Goal: Book appointment/travel/reservation

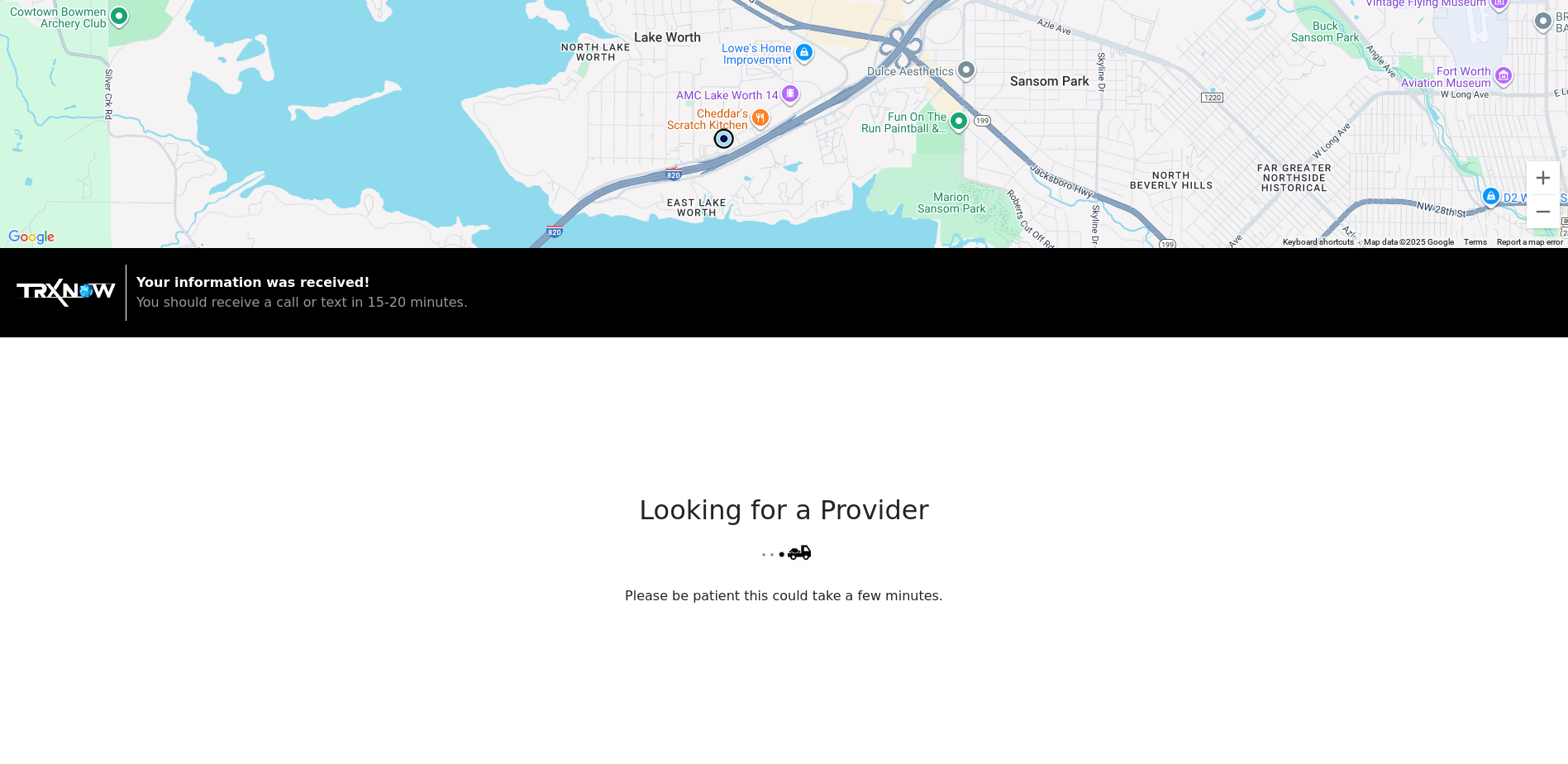
drag, startPoint x: 696, startPoint y: 131, endPoint x: 633, endPoint y: 160, distance: 69.4
click at [633, 160] on div at bounding box center [784, 124] width 1568 height 248
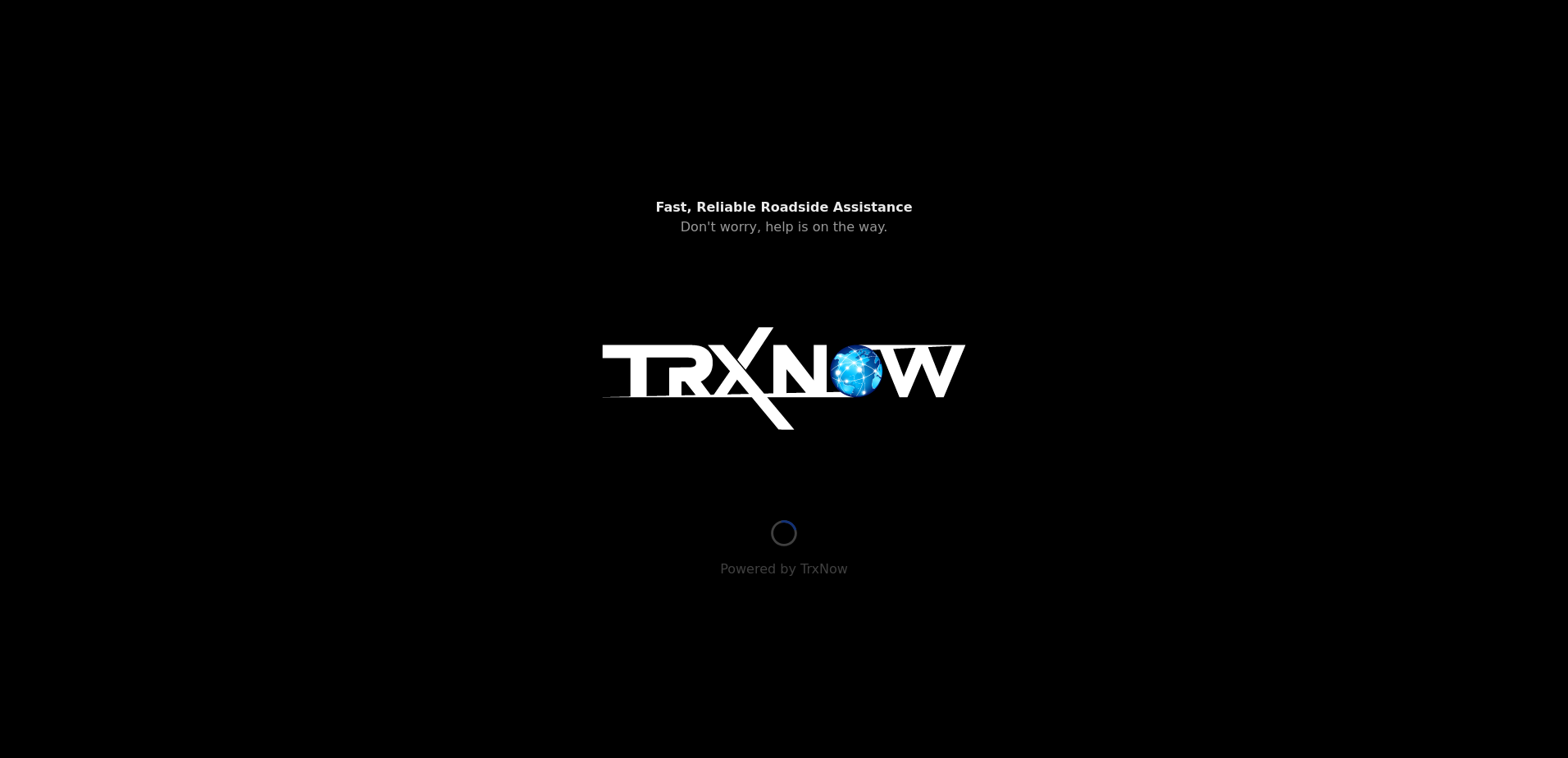
type input "[STREET_ADDRESS]"
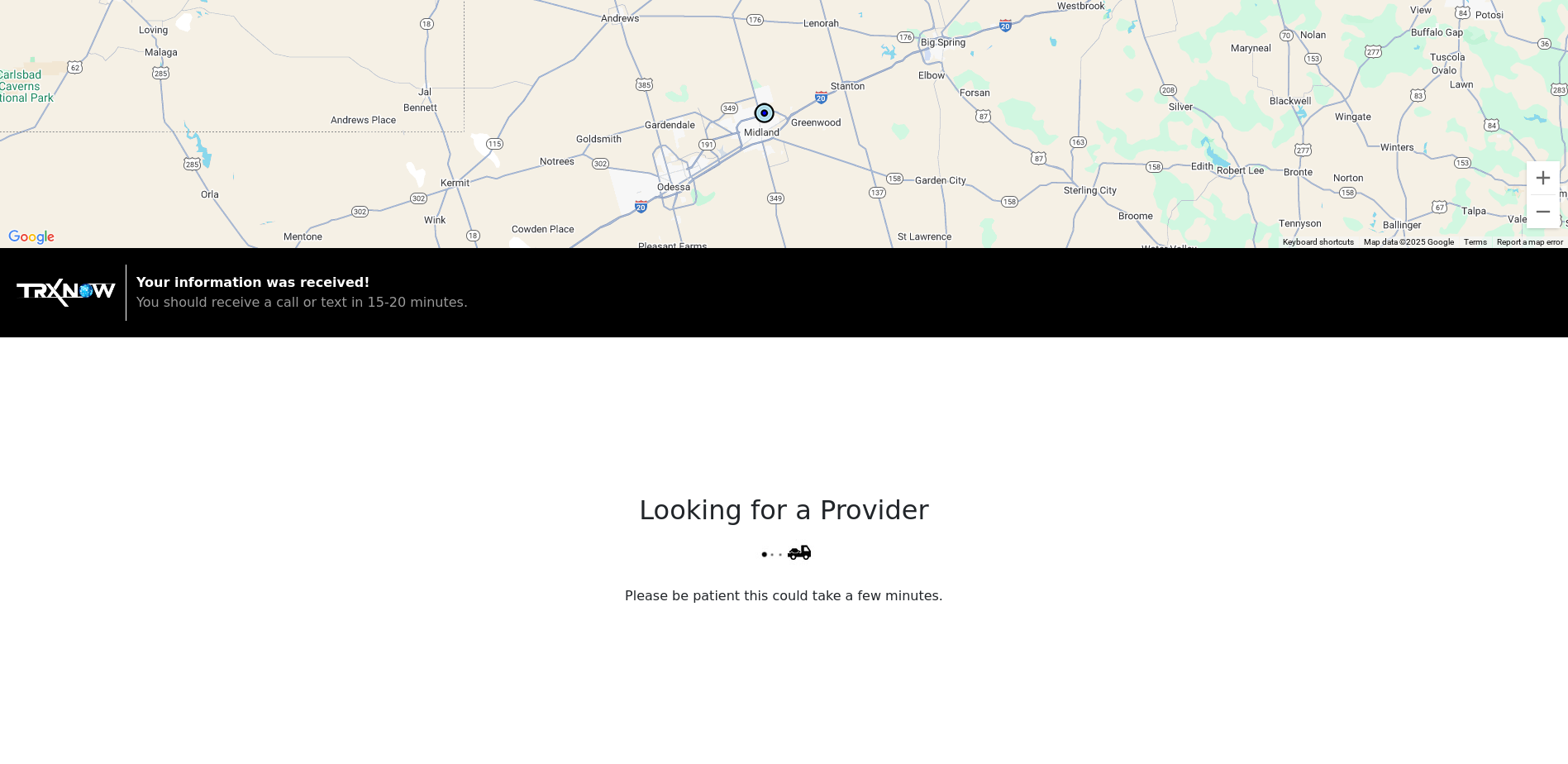
drag, startPoint x: 651, startPoint y: 171, endPoint x: 740, endPoint y: 187, distance: 90.4
click at [740, 187] on div at bounding box center [784, 124] width 1568 height 248
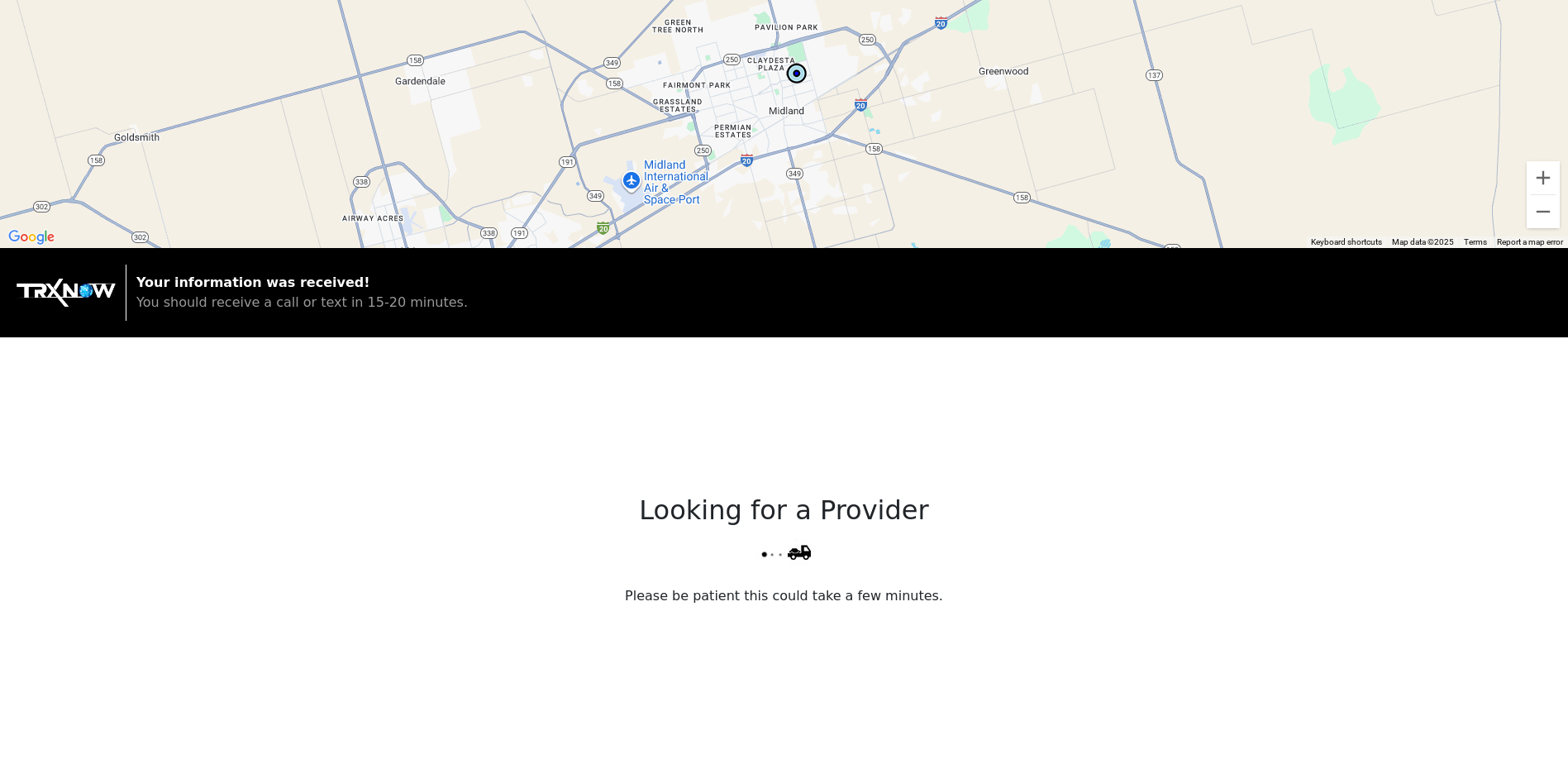
drag, startPoint x: 808, startPoint y: 59, endPoint x: 778, endPoint y: 199, distance: 143.2
click at [778, 199] on div at bounding box center [784, 124] width 1568 height 248
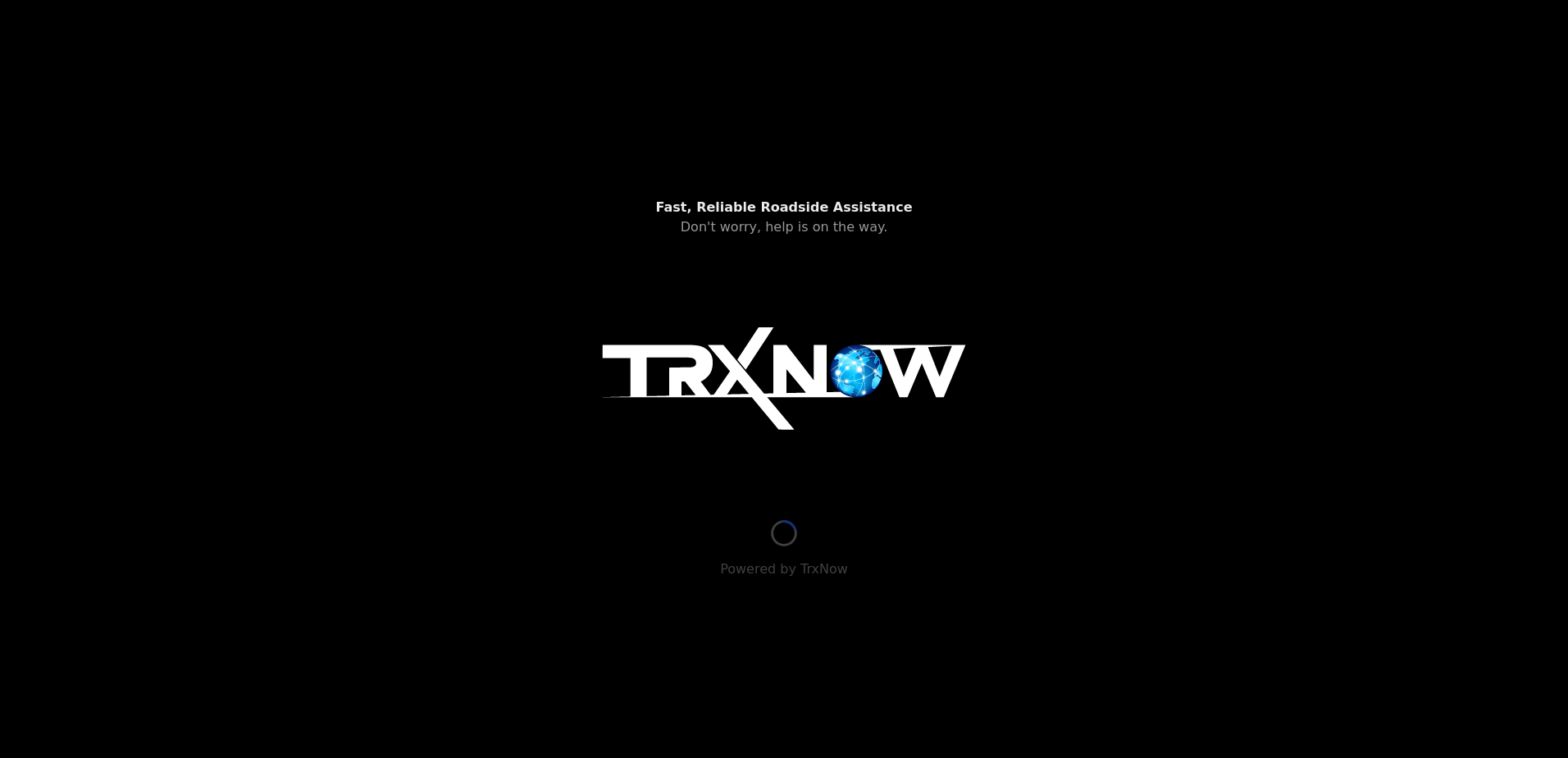
type input "[STREET_ADDRESS]"
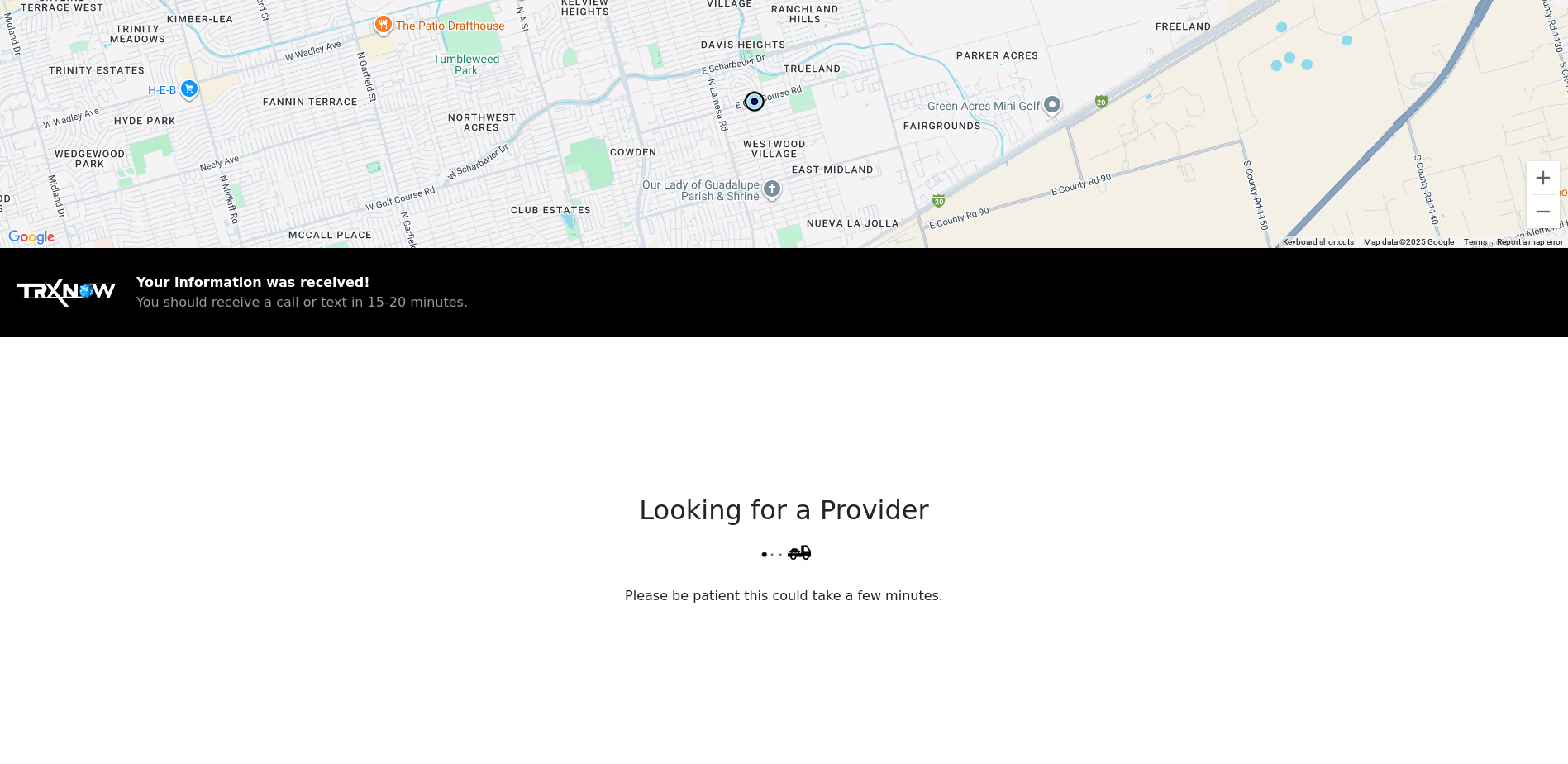
drag, startPoint x: 924, startPoint y: 152, endPoint x: 895, endPoint y: 127, distance: 38.3
click at [895, 127] on div at bounding box center [784, 124] width 1568 height 248
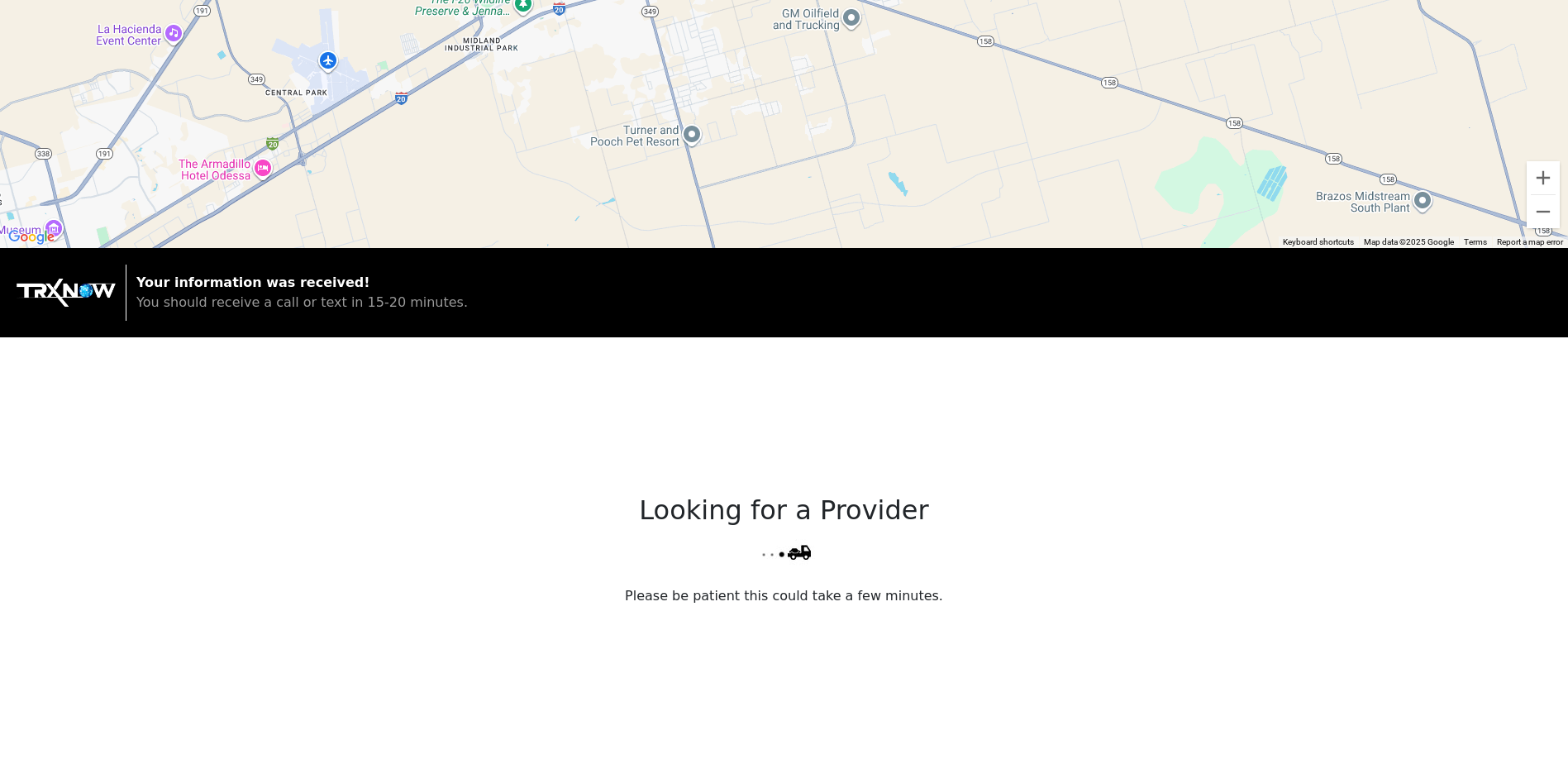
drag, startPoint x: 812, startPoint y: 117, endPoint x: 819, endPoint y: 297, distance: 180.1
click at [820, 304] on div "← Move left → Move right ↑ Move up ↓ Move down + Zoom in - Zoom out Home Jump l…" at bounding box center [784, 552] width 1568 height 1104
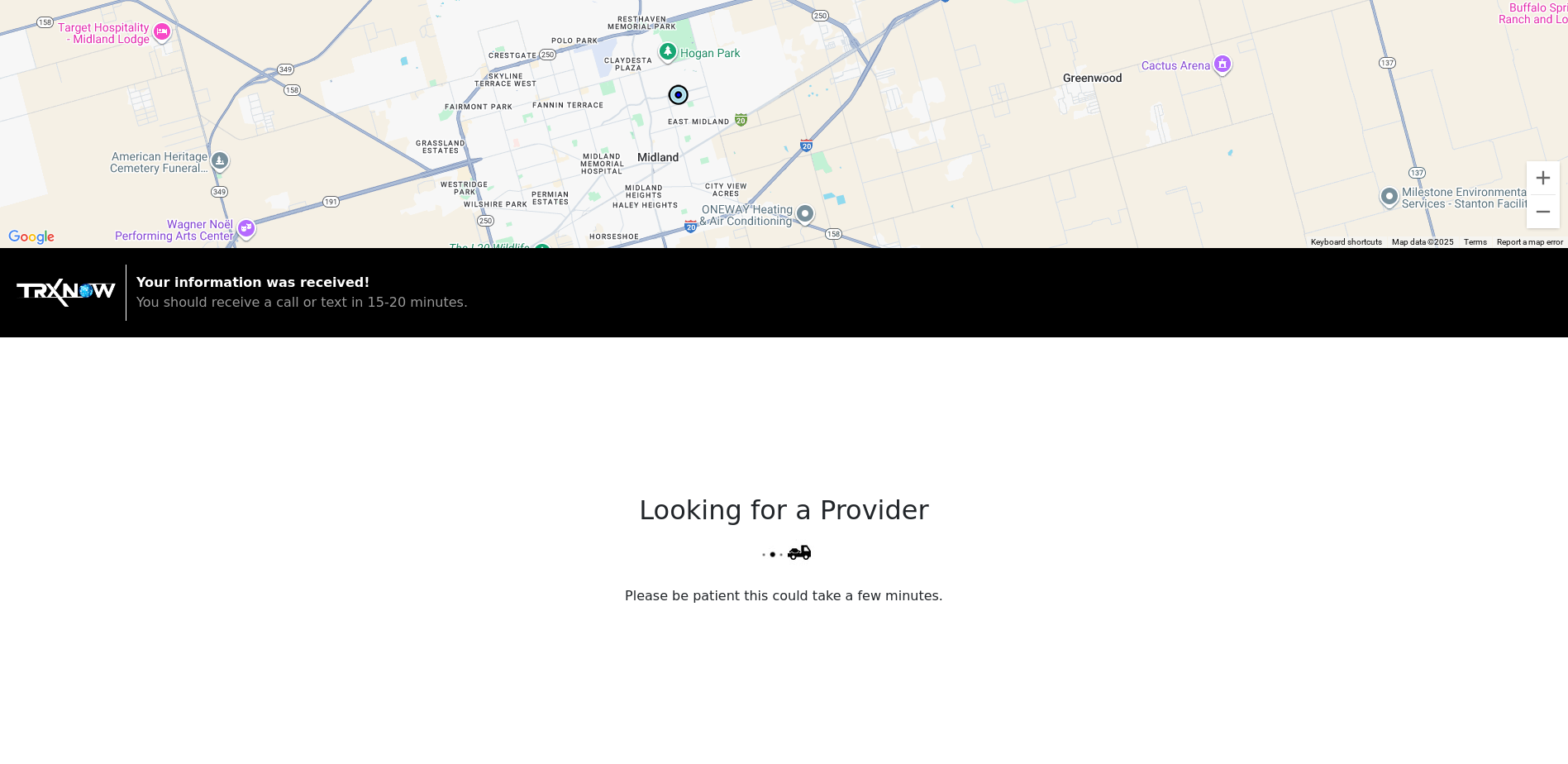
drag, startPoint x: 775, startPoint y: 151, endPoint x: 782, endPoint y: 61, distance: 90.3
click at [782, 61] on div at bounding box center [784, 124] width 1568 height 248
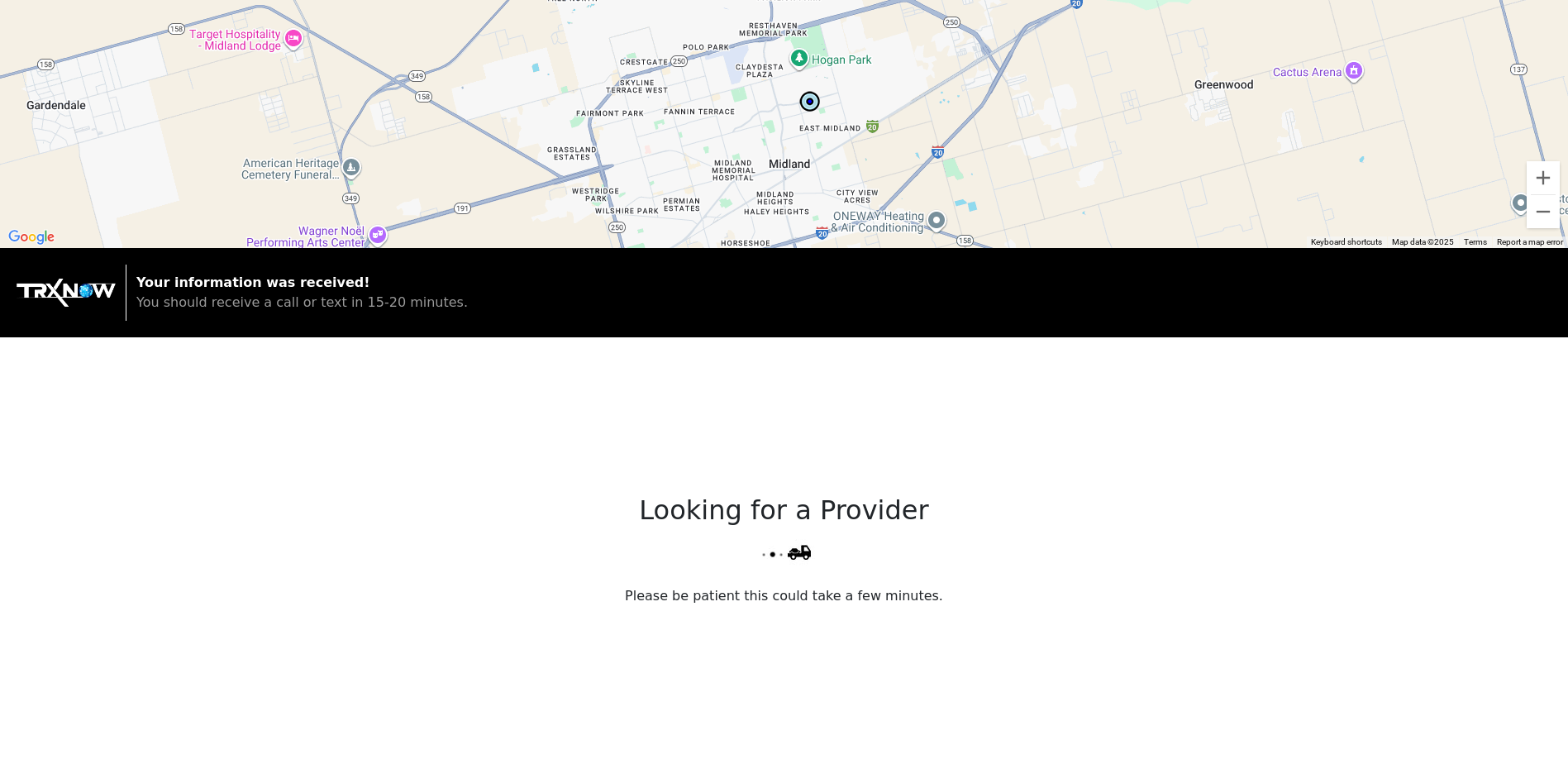
drag, startPoint x: 771, startPoint y: 155, endPoint x: 902, endPoint y: 169, distance: 131.7
click at [902, 169] on div at bounding box center [784, 124] width 1568 height 248
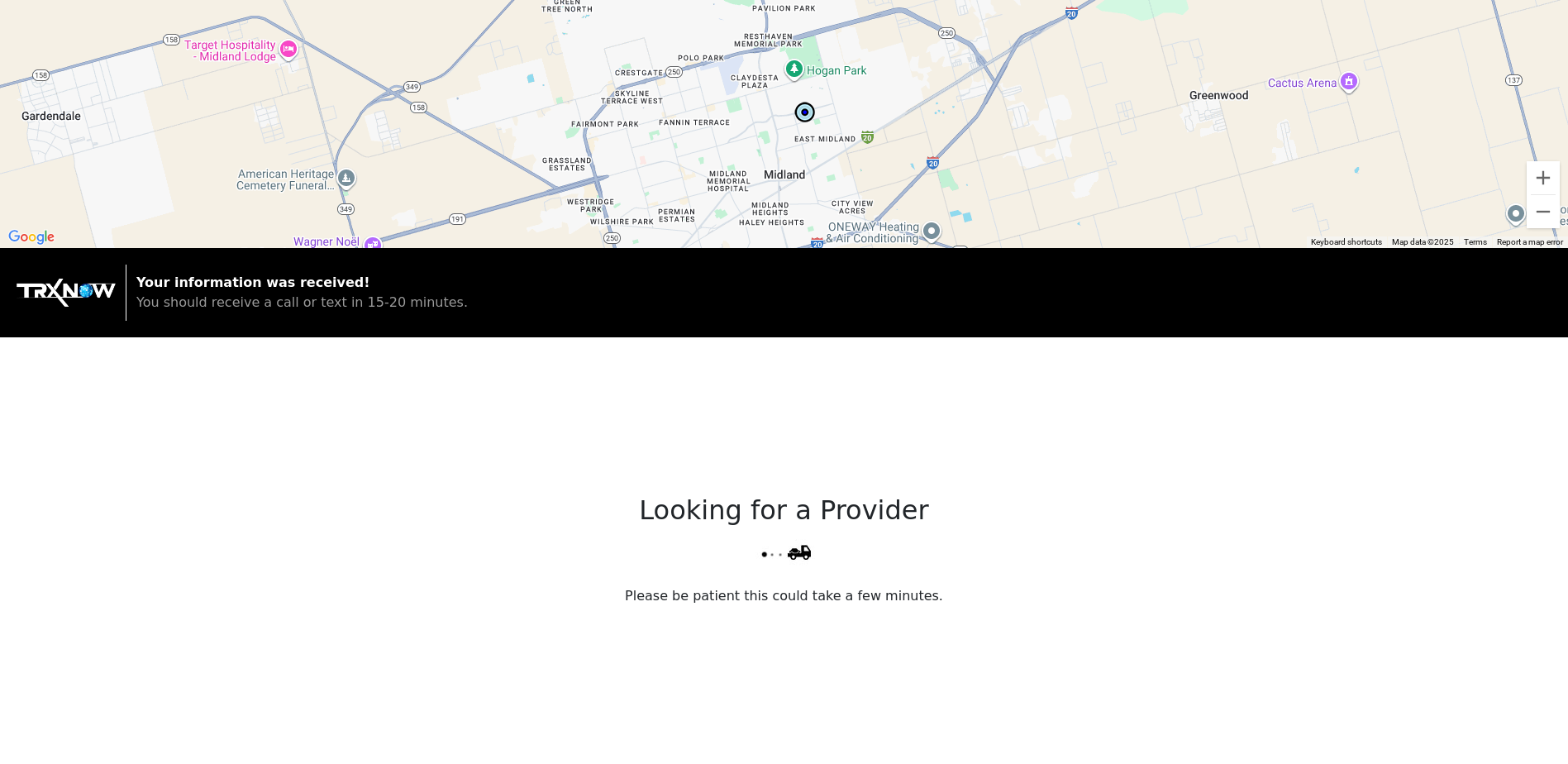
drag, startPoint x: 992, startPoint y: 121, endPoint x: 987, endPoint y: 135, distance: 14.9
click at [987, 135] on div at bounding box center [784, 124] width 1568 height 248
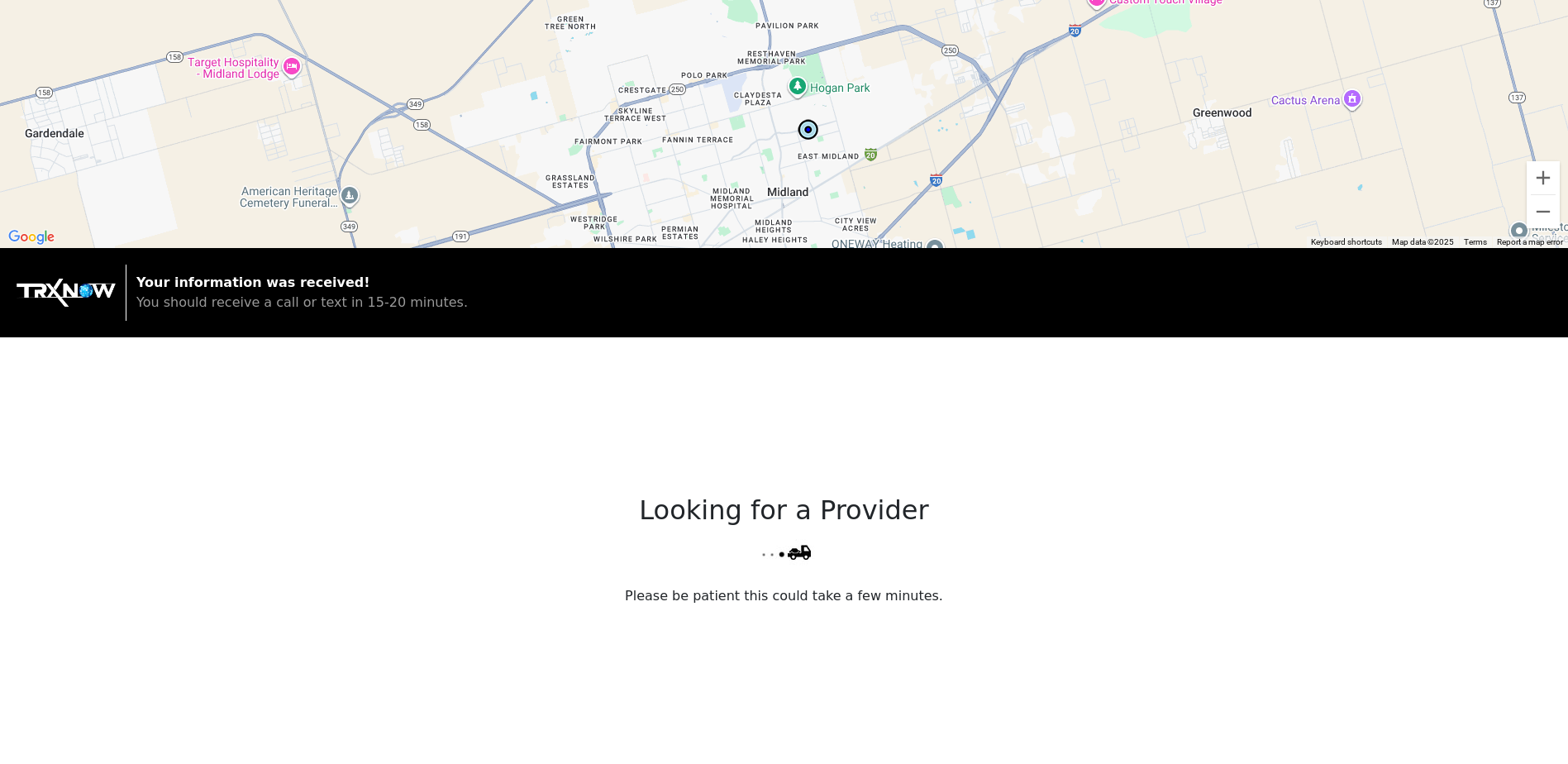
drag, startPoint x: 986, startPoint y: 135, endPoint x: 989, endPoint y: 154, distance: 19.2
click at [989, 154] on div at bounding box center [784, 124] width 1568 height 248
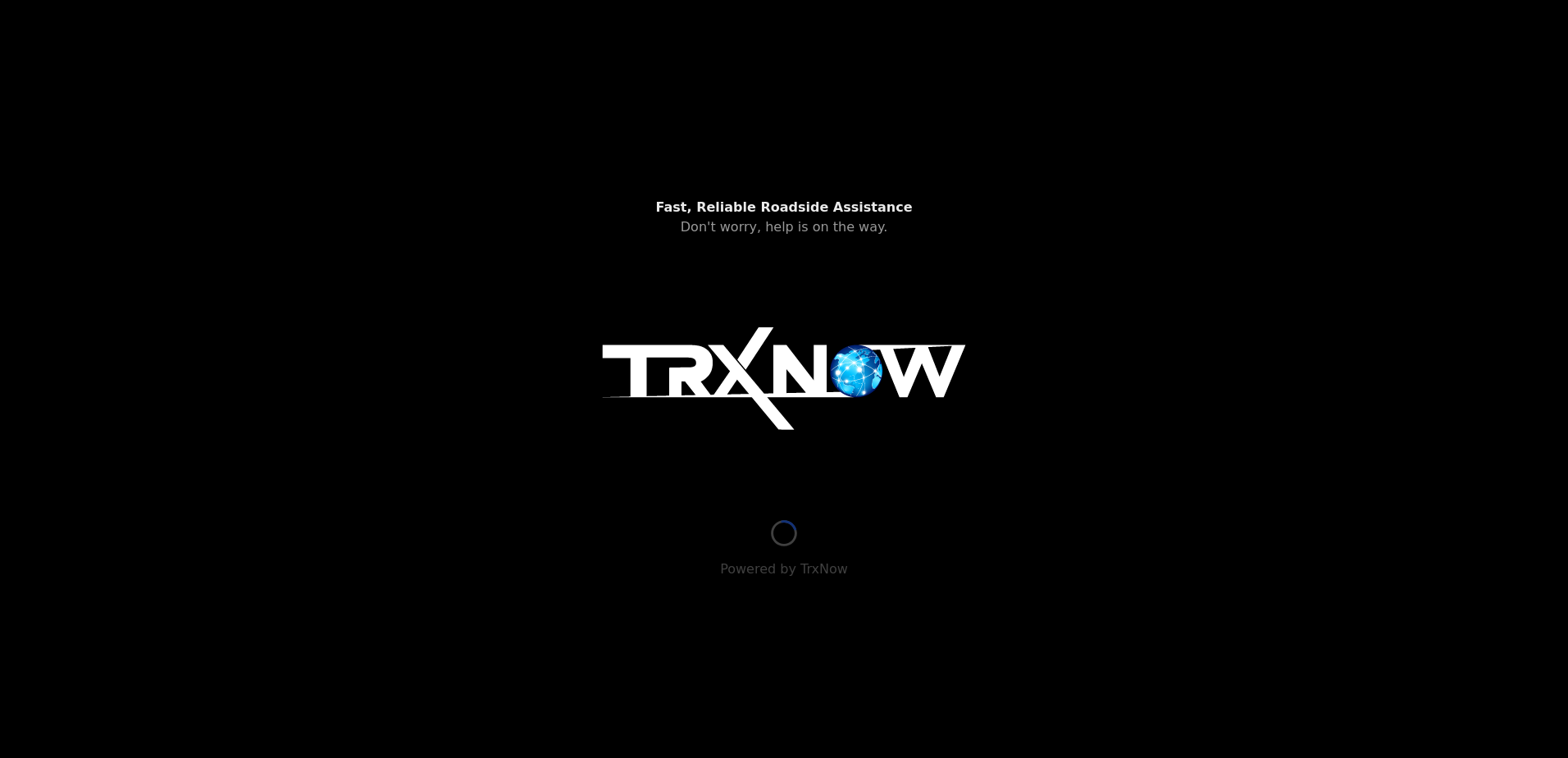
type input "[STREET_ADDRESS]"
